Goal: Register for event/course

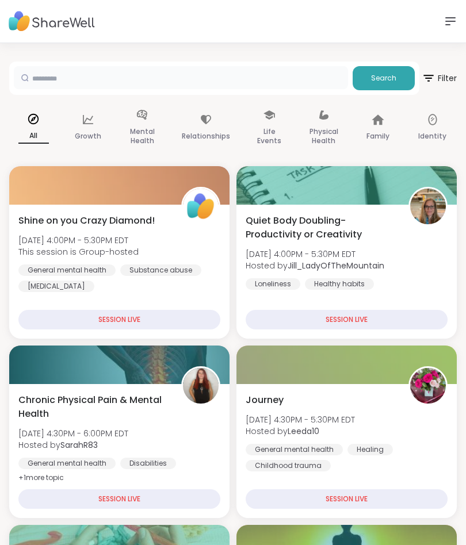
click at [84, 71] on input "text" at bounding box center [181, 77] width 334 height 23
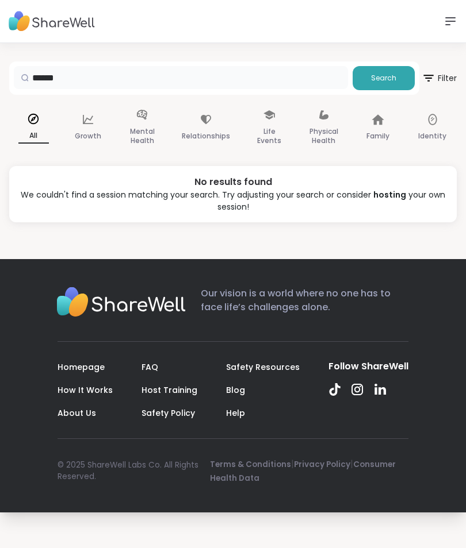
type input "*****"
click at [396, 81] on span "Search" at bounding box center [383, 78] width 25 height 10
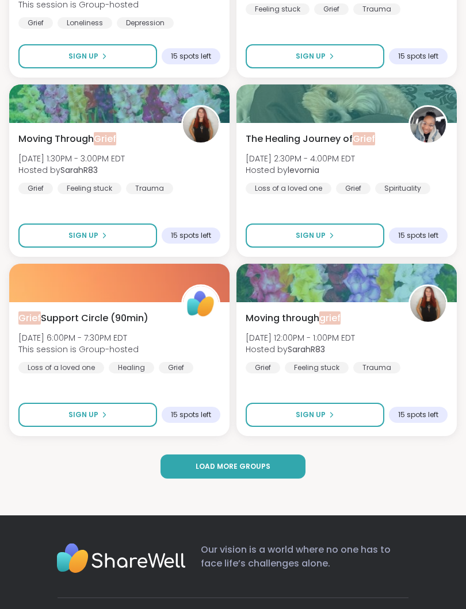
scroll to position [2953, 0]
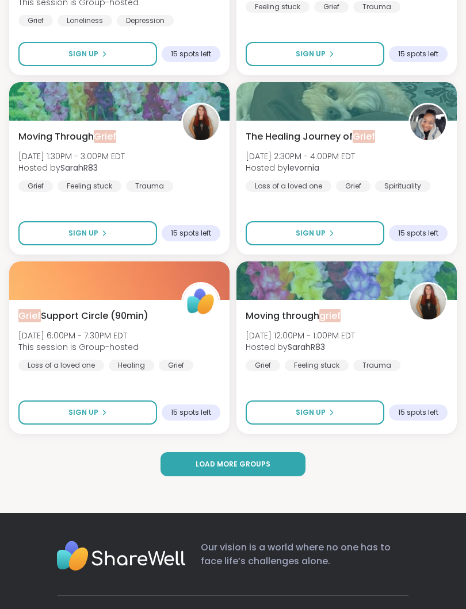
click at [84, 413] on span "Sign Up" at bounding box center [83, 413] width 30 height 10
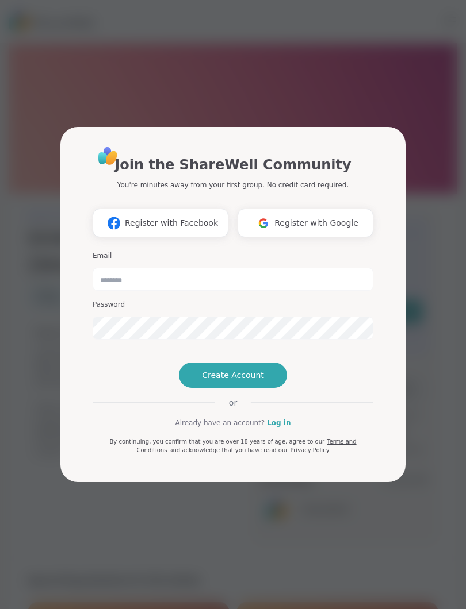
click at [313, 217] on span "Register with Google" at bounding box center [316, 223] width 84 height 12
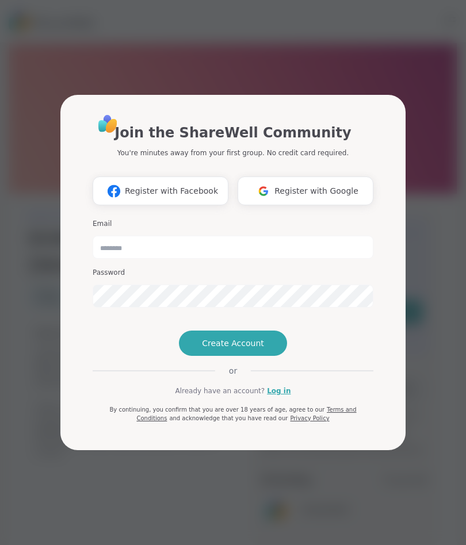
click at [136, 185] on span "Register with Facebook" at bounding box center [171, 191] width 93 height 12
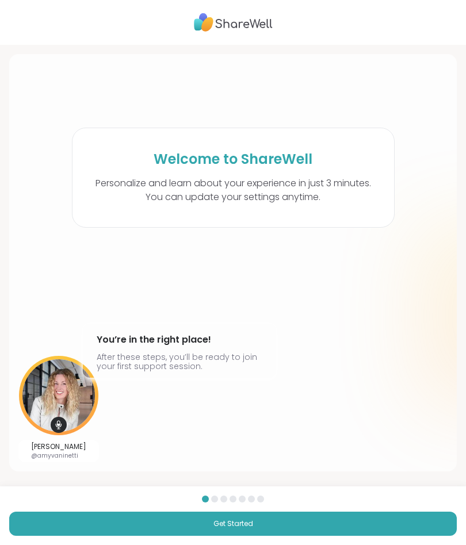
click at [240, 526] on span "Get Started" at bounding box center [233, 523] width 40 height 10
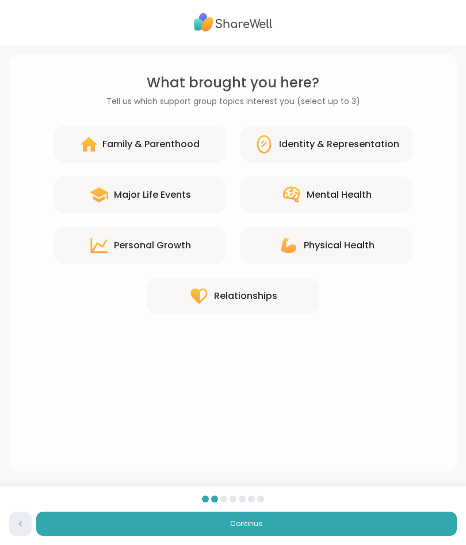
click at [216, 300] on div "Relationships" at bounding box center [245, 296] width 63 height 14
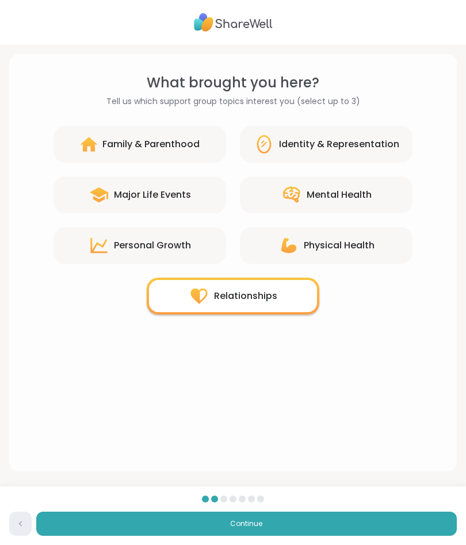
click at [255, 523] on span "Continue" at bounding box center [246, 523] width 32 height 10
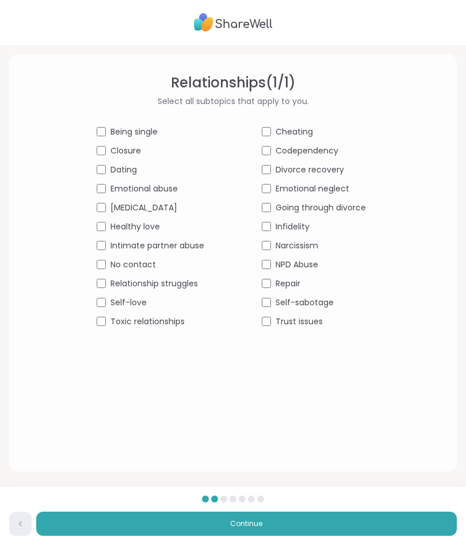
click at [213, 501] on div at bounding box center [214, 498] width 7 height 7
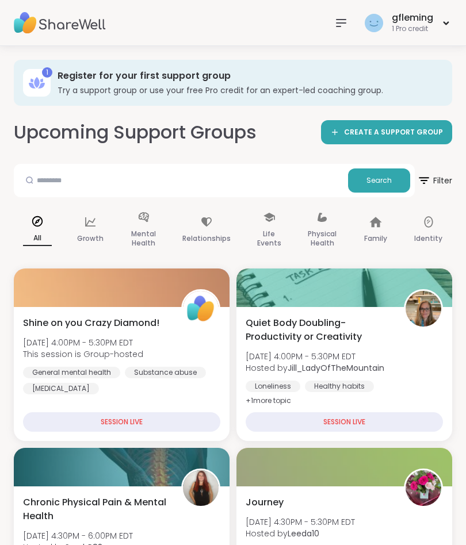
click at [149, 89] on h3 "Try a support group or use your free Pro credit for an expert-led coaching grou…" at bounding box center [246, 89] width 378 height 11
click at [43, 84] on icon at bounding box center [41, 86] width 7 height 6
click at [441, 24] on div "gfleming 1 Pro credit" at bounding box center [407, 22] width 90 height 27
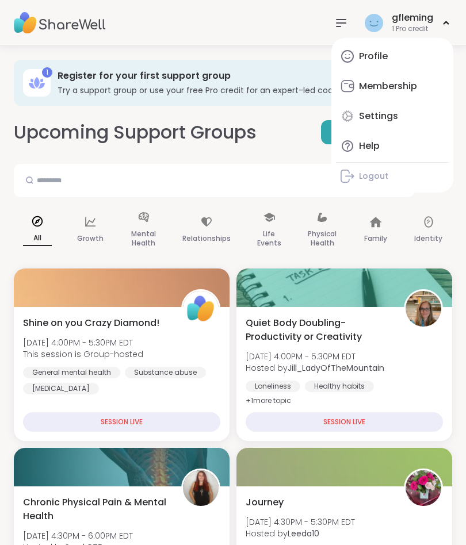
click at [428, 24] on div "1 Pro credit" at bounding box center [411, 29] width 41 height 10
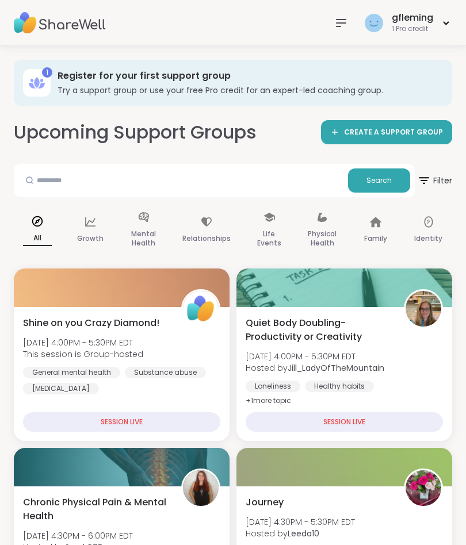
click at [41, 74] on icon at bounding box center [37, 83] width 18 height 18
click at [445, 18] on div "gfleming 1 Pro credit" at bounding box center [407, 22] width 90 height 27
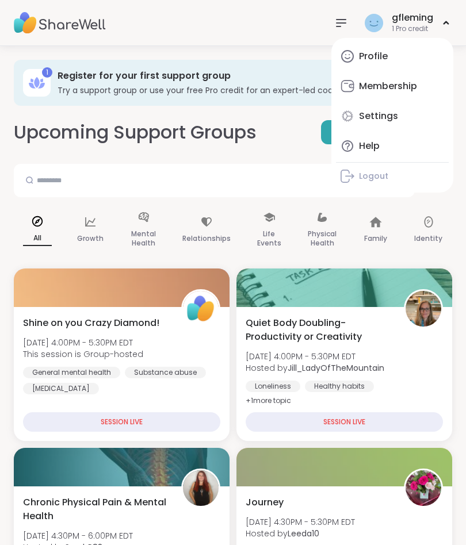
click at [431, 364] on div "Quiet Body Doubling- Productivity or Creativity [DATE] 4:00PM - 5:30PM EDT Host…" at bounding box center [343, 362] width 197 height 92
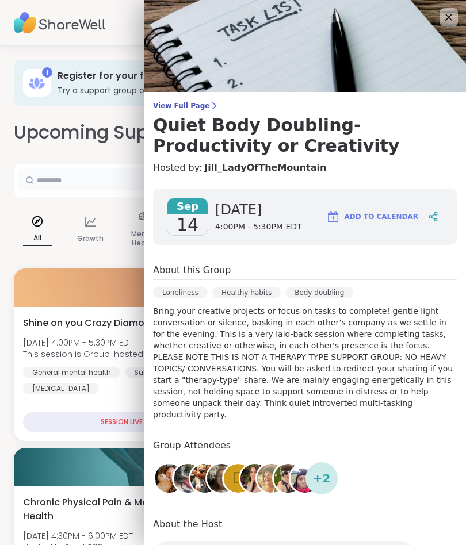
click at [105, 189] on input "text" at bounding box center [180, 179] width 325 height 23
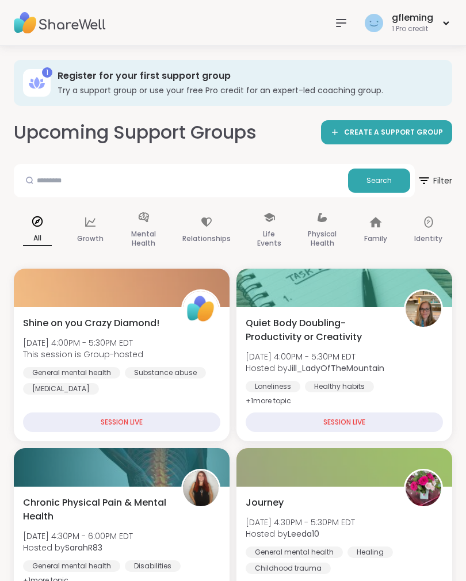
click at [372, 24] on img at bounding box center [373, 23] width 18 height 18
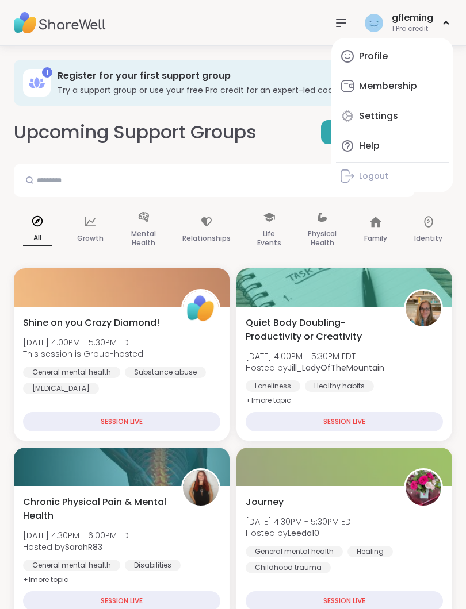
click at [373, 63] on link "Profile" at bounding box center [392, 57] width 113 height 28
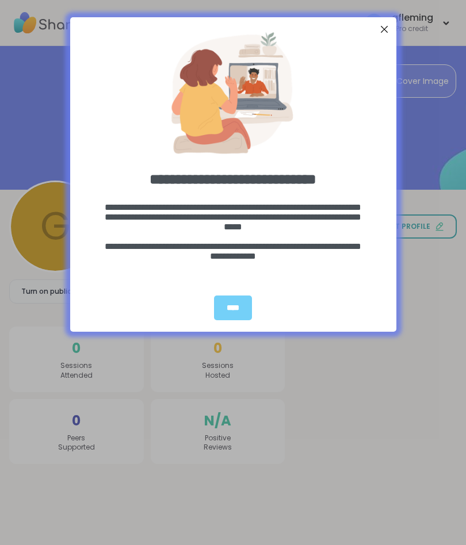
click at [228, 309] on div "****" at bounding box center [233, 307] width 38 height 25
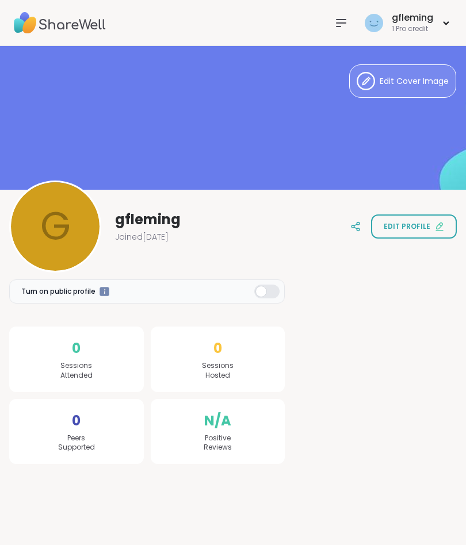
click at [407, 228] on span "Edit profile" at bounding box center [406, 226] width 47 height 10
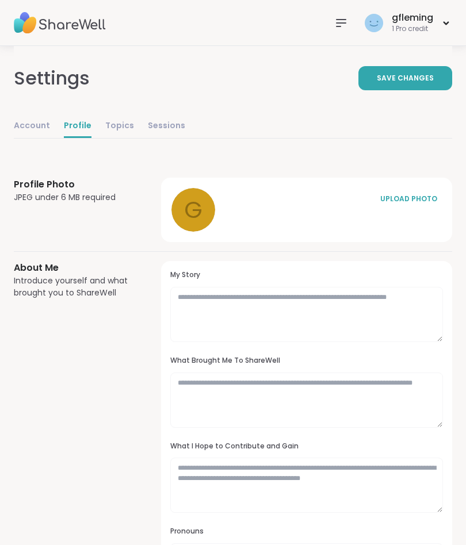
click at [402, 199] on div "UPLOAD PHOTO" at bounding box center [407, 199] width 57 height 10
click at [401, 200] on div "UPLOAD PHOTO" at bounding box center [407, 199] width 57 height 10
click at [162, 126] on link "Sessions" at bounding box center [166, 126] width 37 height 23
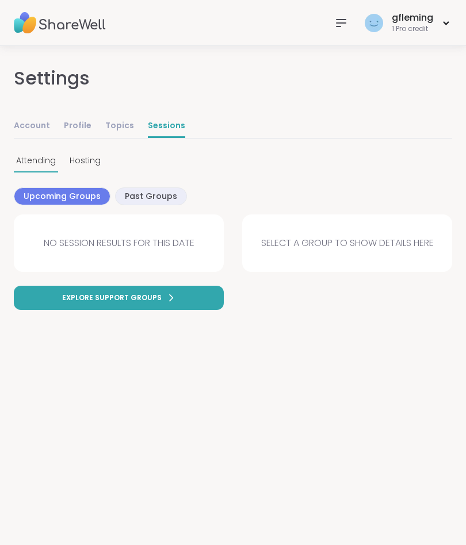
click at [141, 301] on span "Explore support groups" at bounding box center [111, 298] width 99 height 10
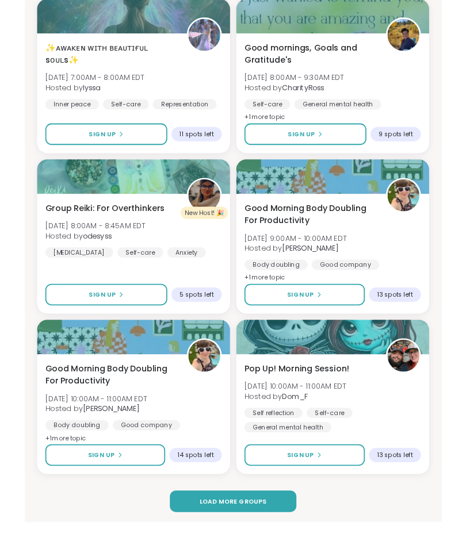
scroll to position [2998, 0]
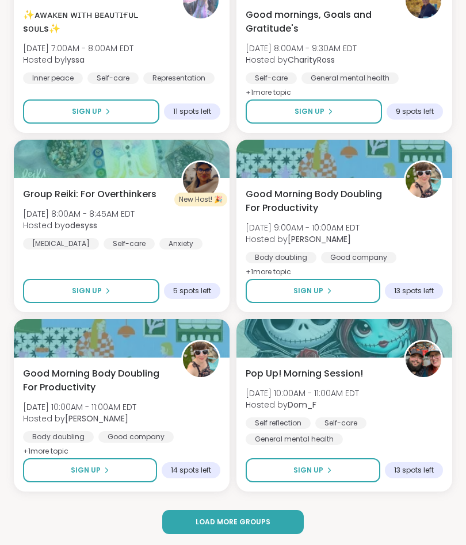
click at [235, 518] on span "Load more groups" at bounding box center [232, 522] width 75 height 10
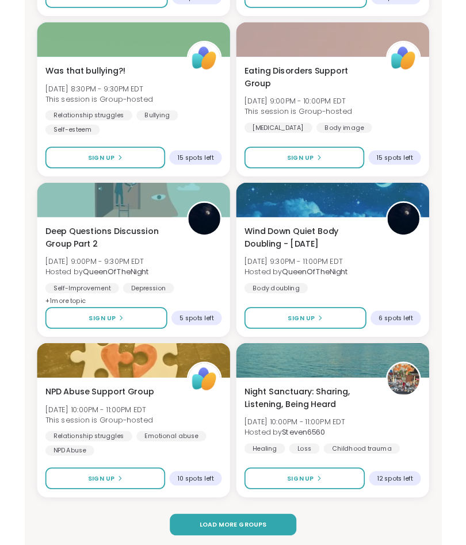
scroll to position [6226, 0]
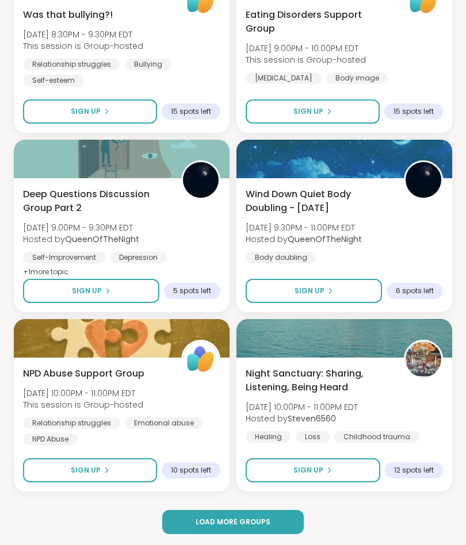
click at [237, 519] on span "Load more groups" at bounding box center [232, 522] width 75 height 10
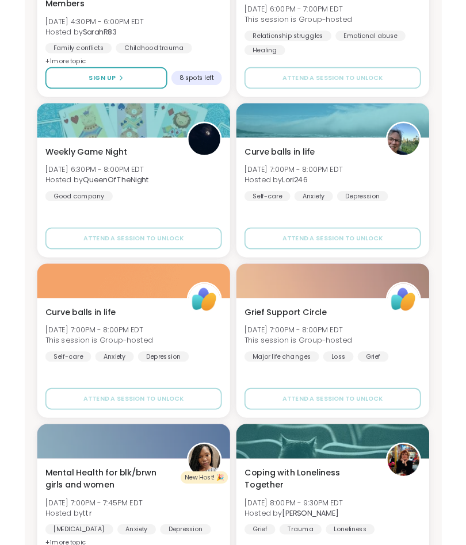
scroll to position [9455, 0]
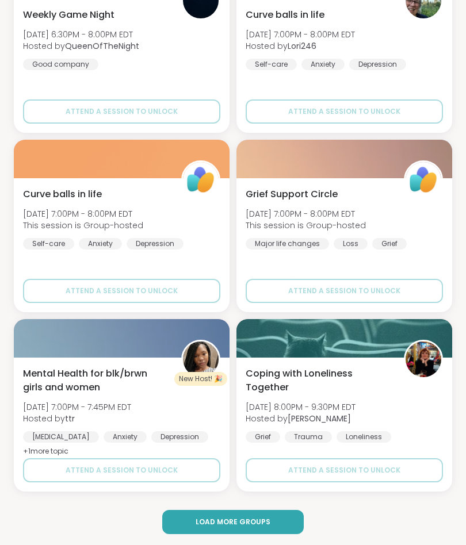
click at [248, 523] on span "Load more groups" at bounding box center [232, 522] width 75 height 10
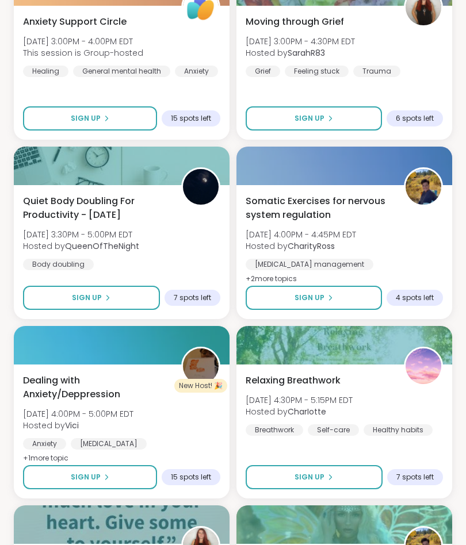
scroll to position [4344, 0]
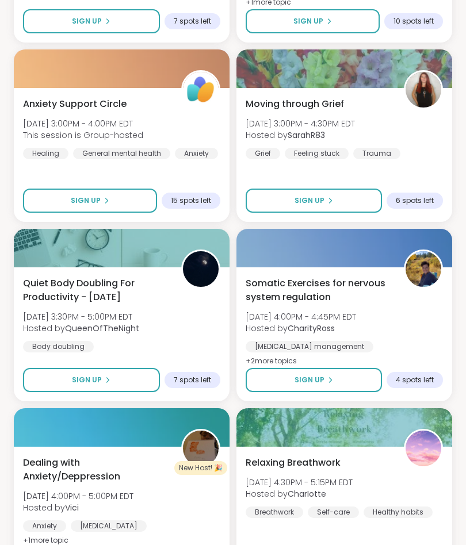
click at [195, 88] on img at bounding box center [201, 90] width 36 height 36
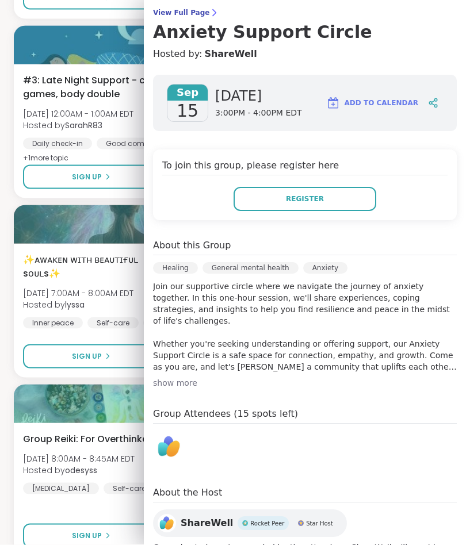
scroll to position [2754, 0]
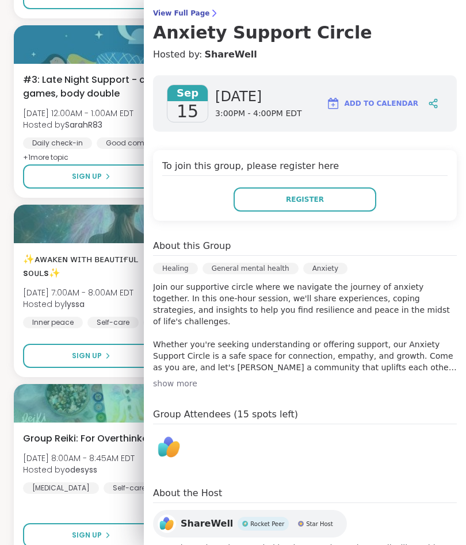
click at [56, 443] on span "Group Reiki: For Overthinkers" at bounding box center [89, 439] width 133 height 14
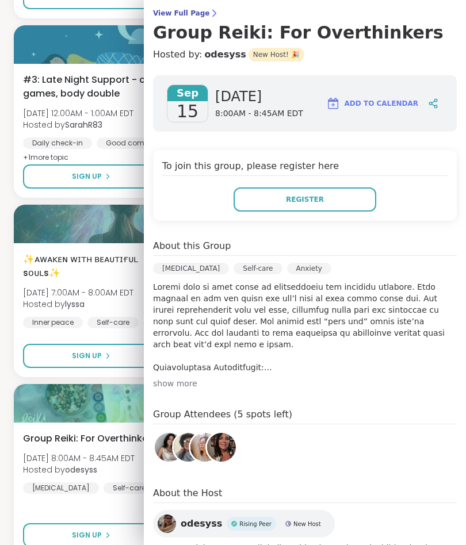
click at [20, 317] on div "✨ᴀᴡᴀᴋᴇɴ ᴡɪᴛʜ ʙᴇᴀᴜᴛɪғᴜʟ sᴏᴜʟs✨ [DATE] 7:00AM - 8:00AM EDT Hosted by lyssa Inner …" at bounding box center [122, 310] width 216 height 134
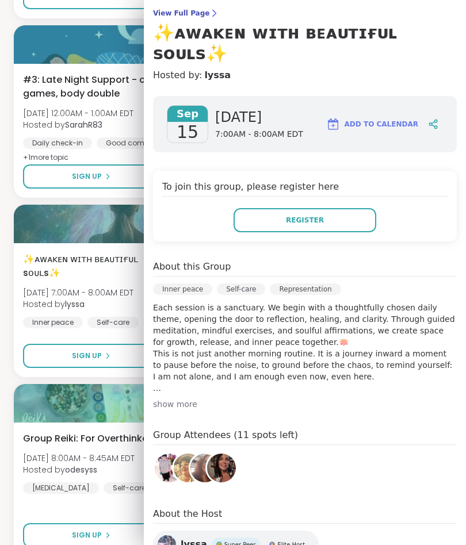
click at [189, 13] on span "View Full Page" at bounding box center [305, 13] width 304 height 9
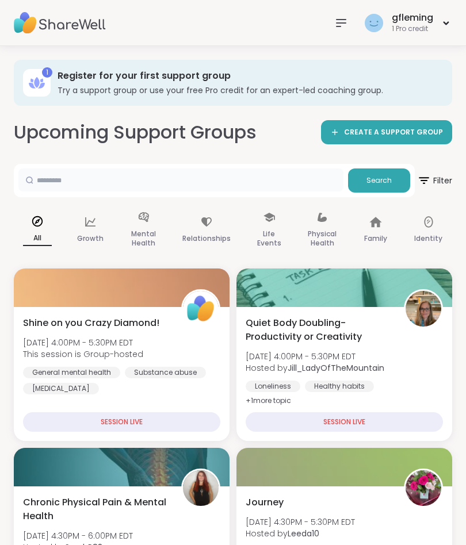
click at [74, 185] on input "text" at bounding box center [180, 179] width 325 height 23
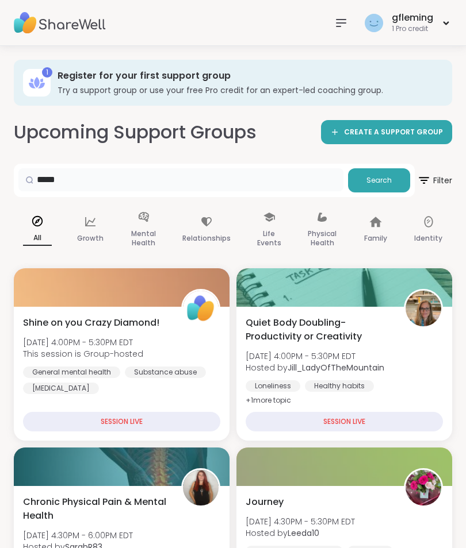
type input "*****"
click at [375, 186] on button "Search" at bounding box center [379, 180] width 62 height 24
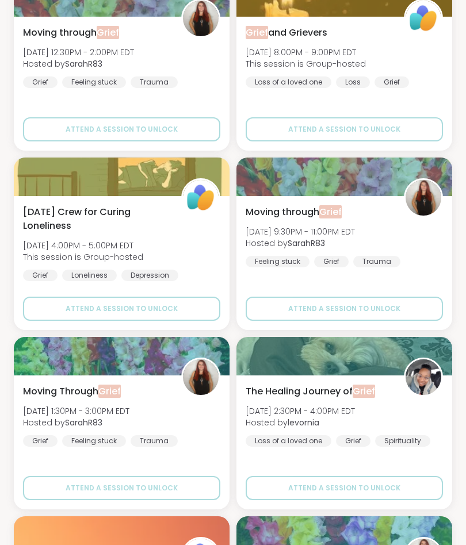
scroll to position [2998, 0]
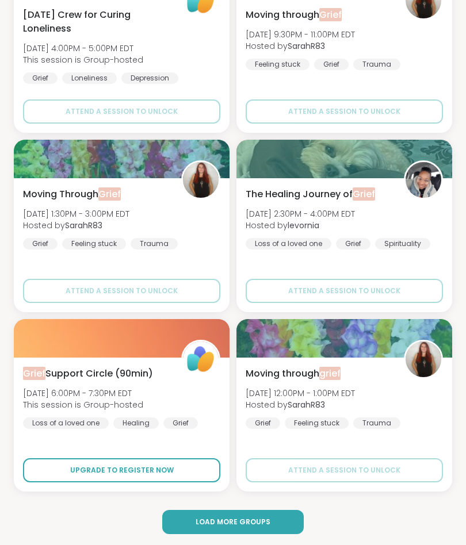
click at [118, 471] on span "Upgrade to register now" at bounding box center [121, 470] width 103 height 10
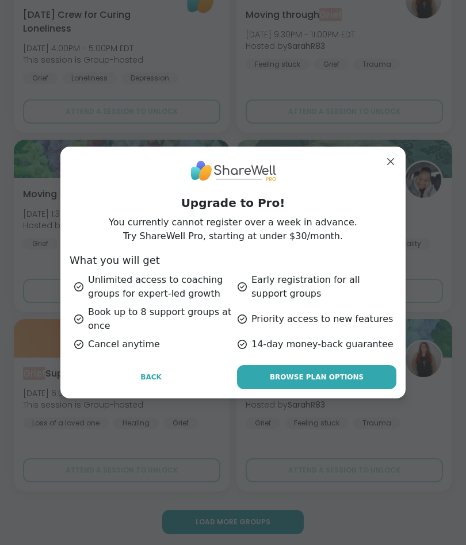
click at [293, 378] on span "Browse Plan Options" at bounding box center [317, 377] width 94 height 10
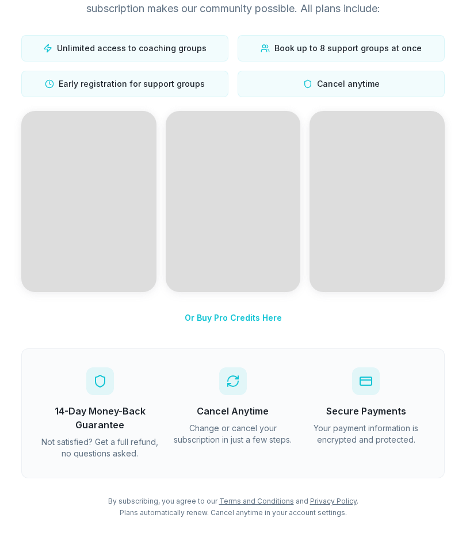
scroll to position [99, 0]
